Goal: Task Accomplishment & Management: Manage account settings

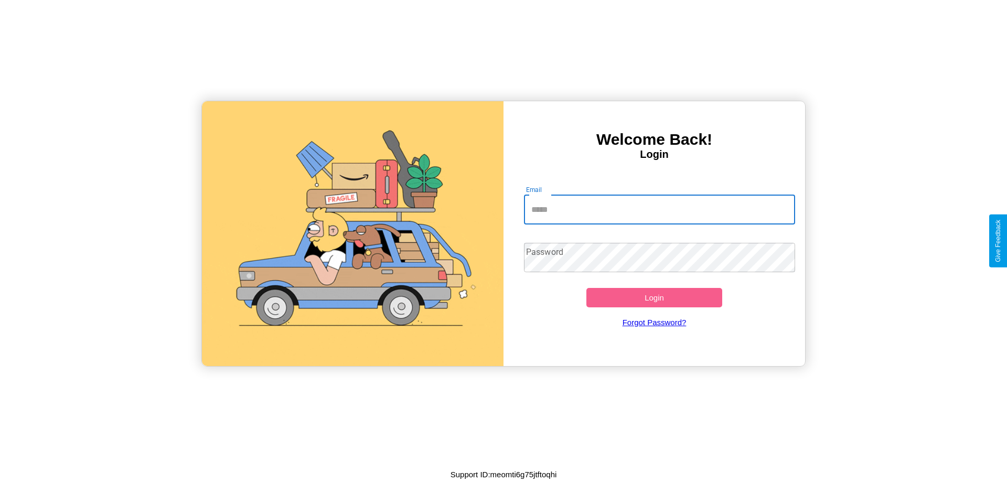
click at [659, 209] on input "Email" at bounding box center [660, 209] width 272 height 29
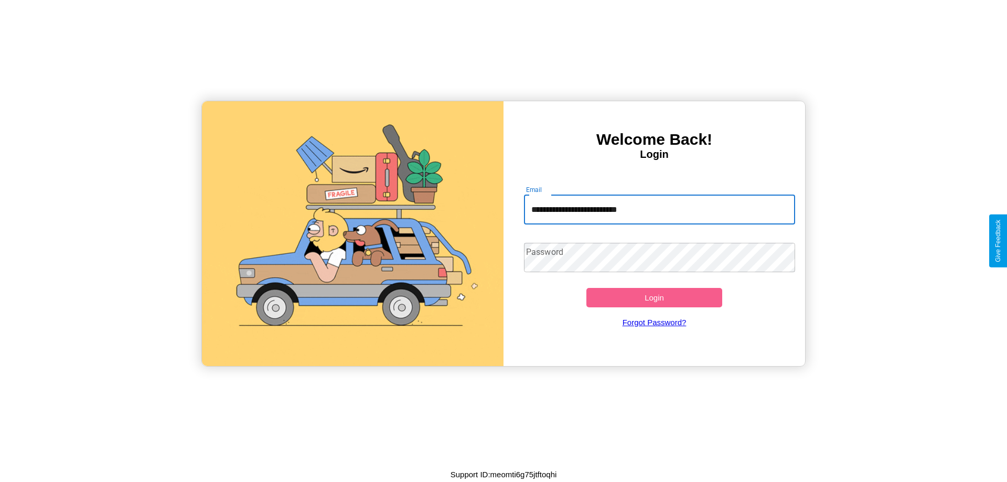
type input "**********"
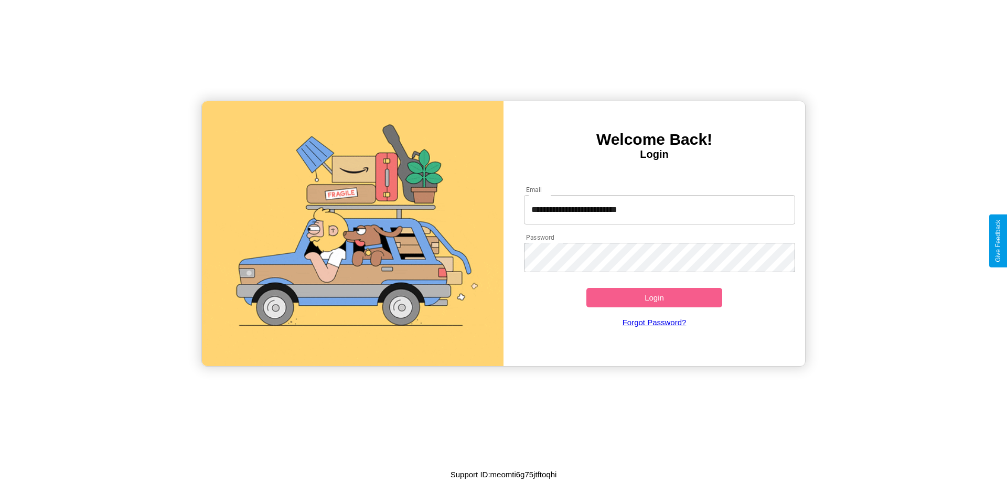
click at [654, 297] on button "Login" at bounding box center [654, 297] width 136 height 19
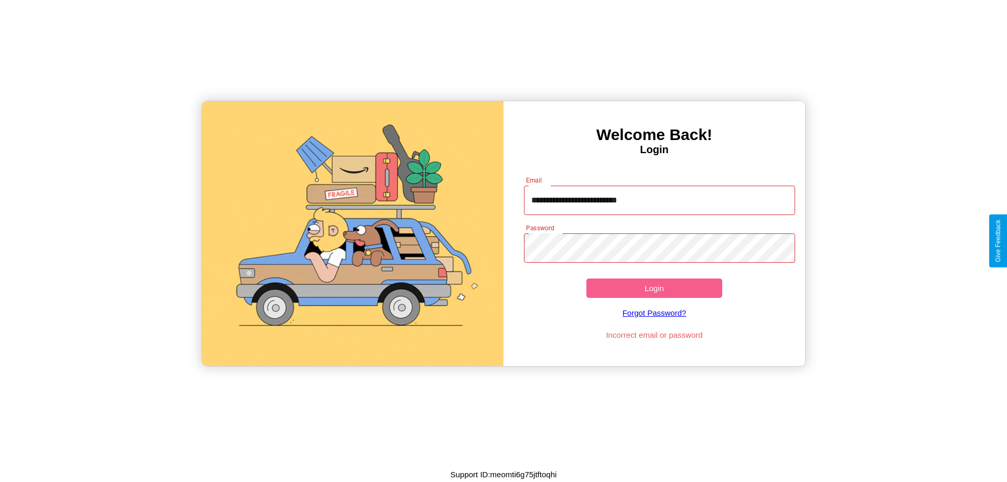
click at [654, 288] on button "Login" at bounding box center [654, 287] width 136 height 19
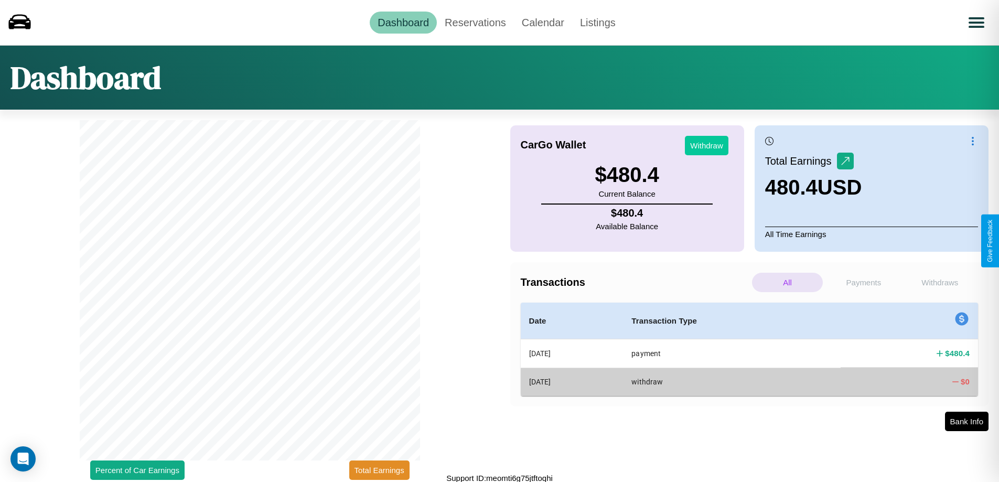
click at [706, 145] on button "Withdraw" at bounding box center [707, 145] width 44 height 19
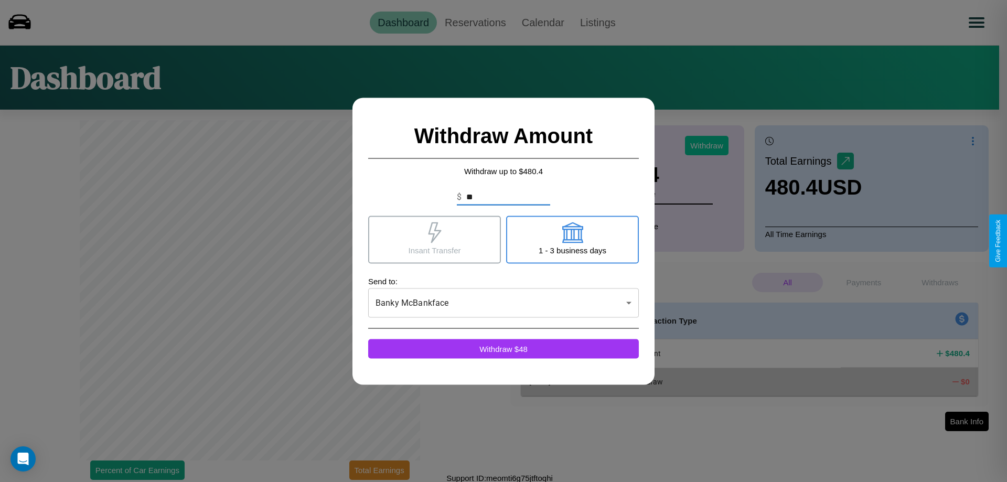
type input "*"
type input "***"
click at [434, 239] on icon at bounding box center [434, 232] width 13 height 21
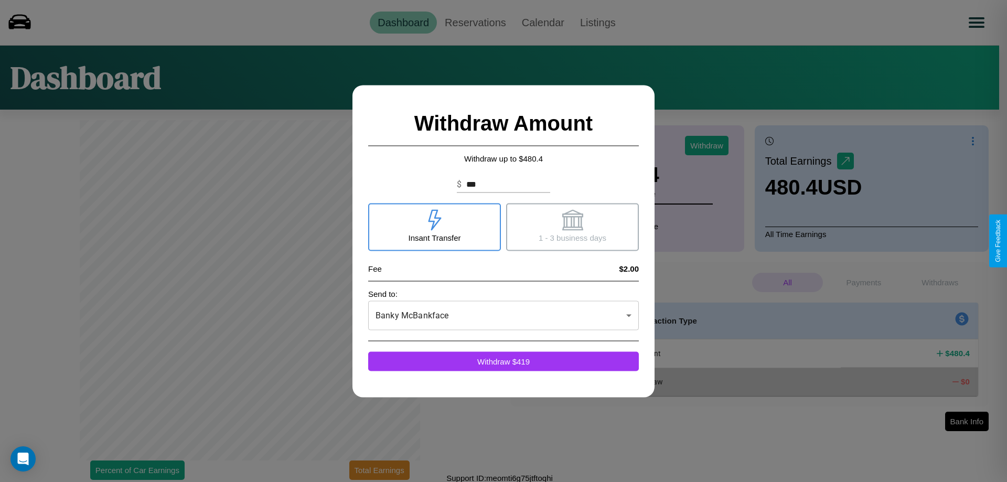
click at [572, 227] on icon at bounding box center [572, 219] width 21 height 21
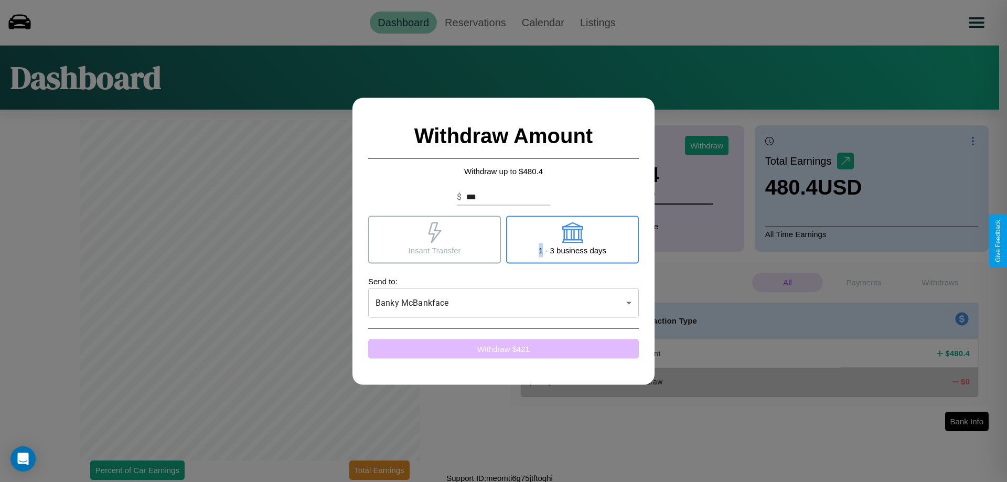
click at [503, 348] on button "Withdraw $ 421" at bounding box center [503, 348] width 271 height 19
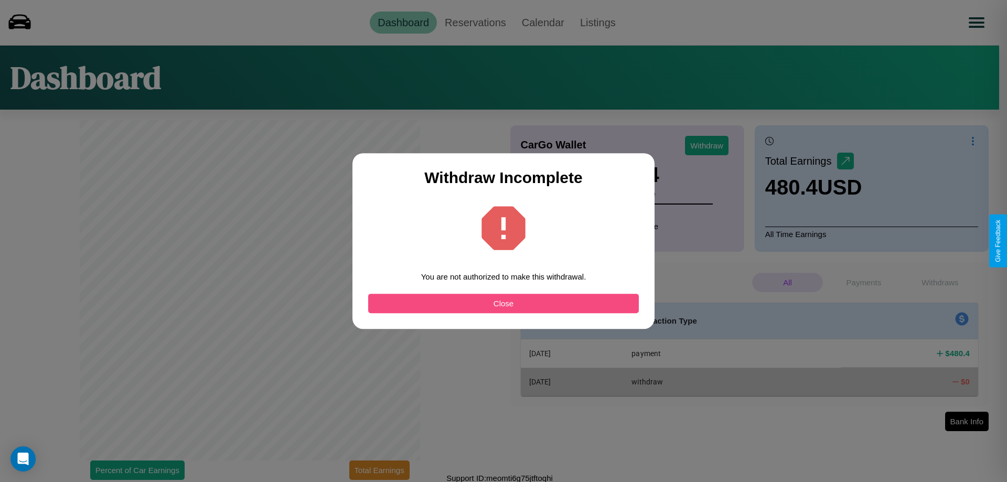
click at [503, 303] on button "Close" at bounding box center [503, 303] width 271 height 19
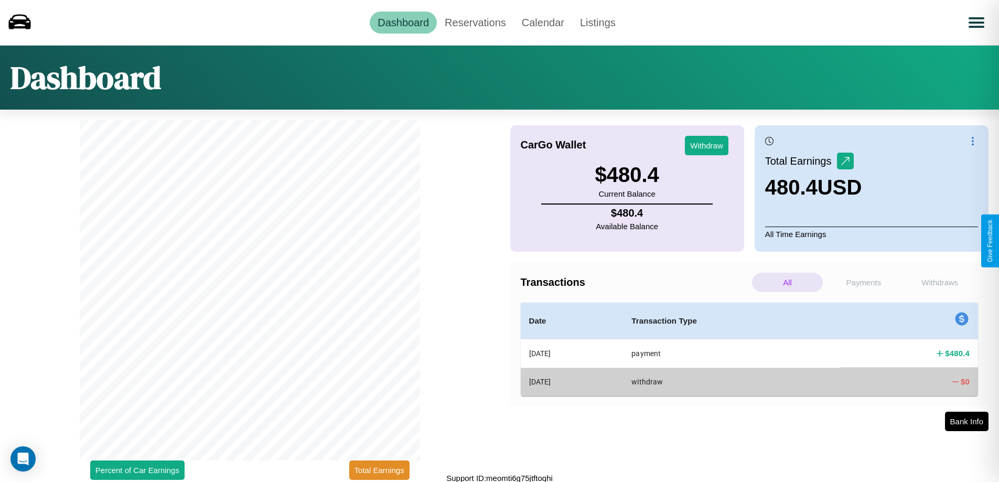
click at [787, 282] on p "All" at bounding box center [787, 282] width 71 height 19
click at [940, 282] on p "Withdraws" at bounding box center [940, 282] width 71 height 19
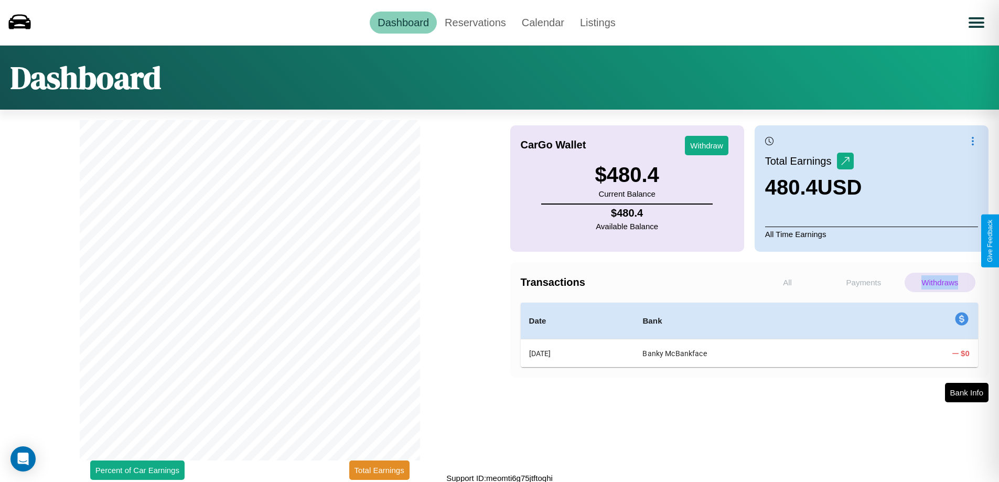
click at [940, 282] on p "Withdraws" at bounding box center [940, 282] width 71 height 19
click at [475, 22] on link "Reservations" at bounding box center [475, 23] width 77 height 22
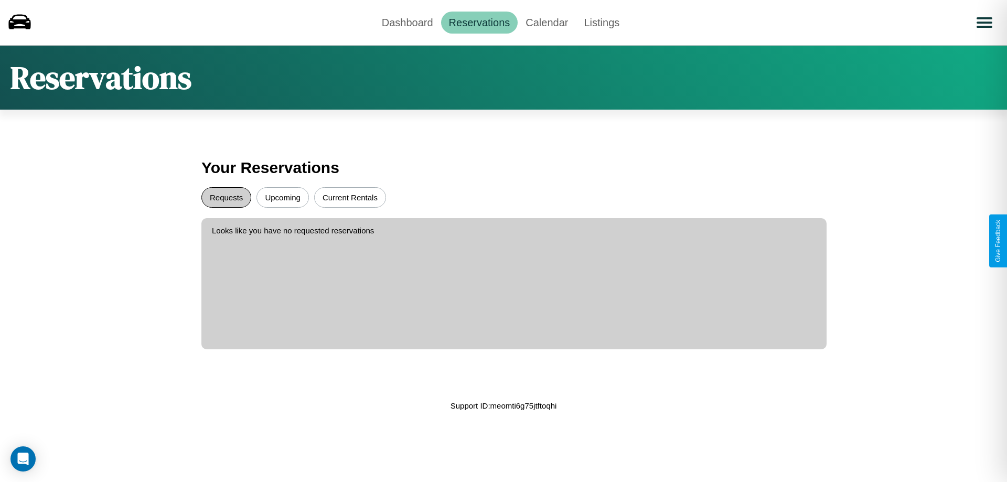
click at [226, 197] on button "Requests" at bounding box center [226, 197] width 50 height 20
click at [350, 197] on button "Current Rentals" at bounding box center [350, 197] width 72 height 20
